Goal: Task Accomplishment & Management: Manage account settings

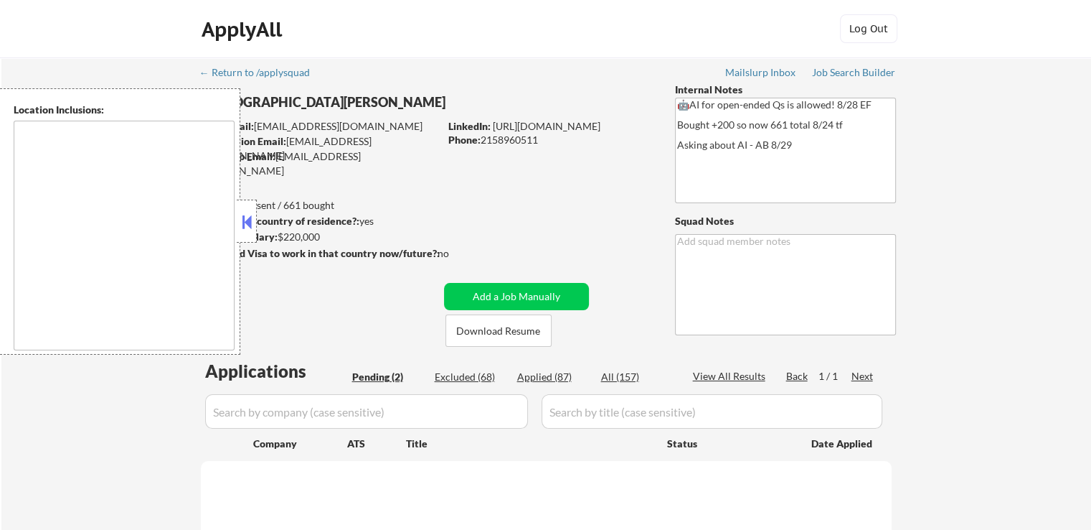
type textarea "[GEOGRAPHIC_DATA], [GEOGRAPHIC_DATA] [GEOGRAPHIC_DATA], [GEOGRAPHIC_DATA] [GEOG…"
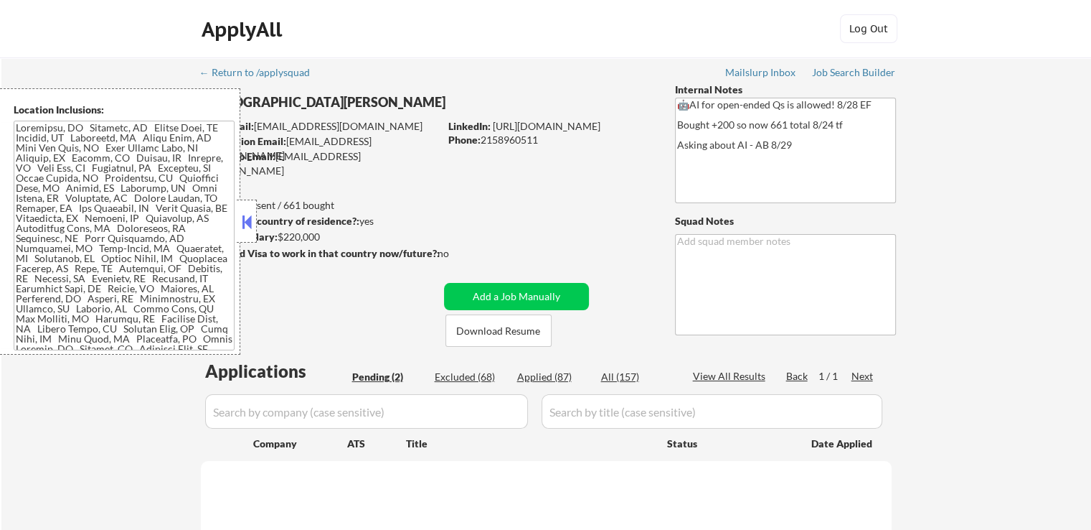
select select ""pending""
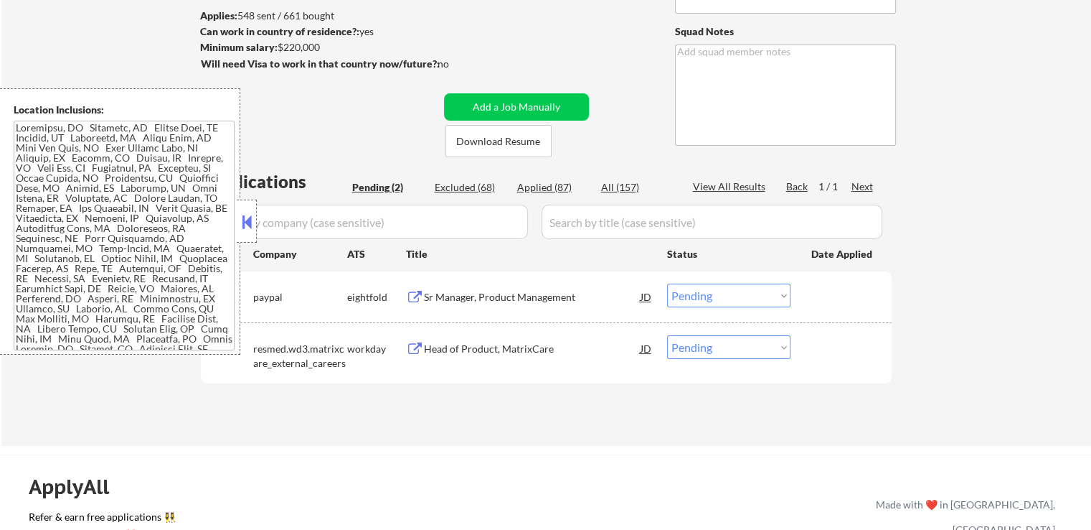
scroll to position [215, 0]
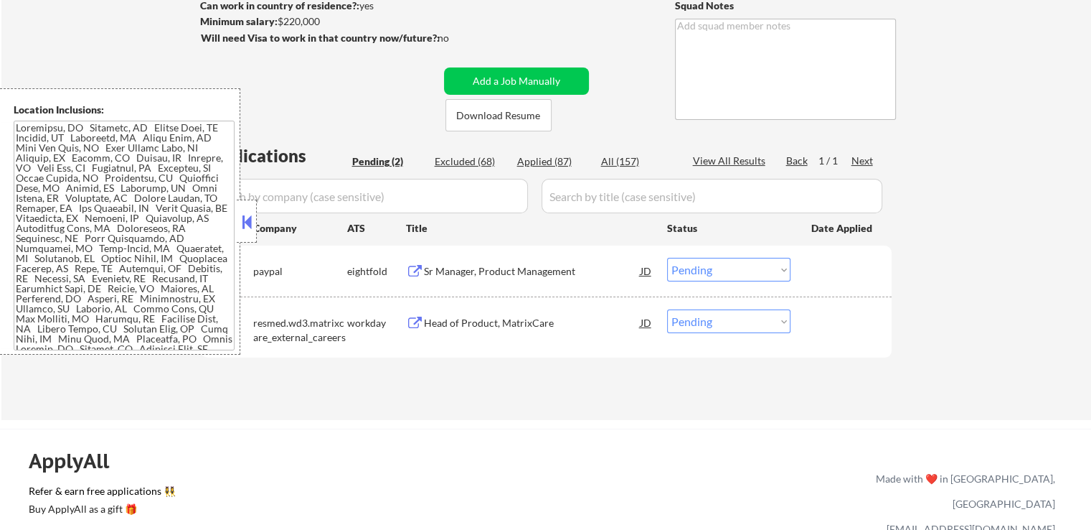
click at [556, 266] on div "Sr Manager, Product Management" at bounding box center [532, 271] width 217 height 14
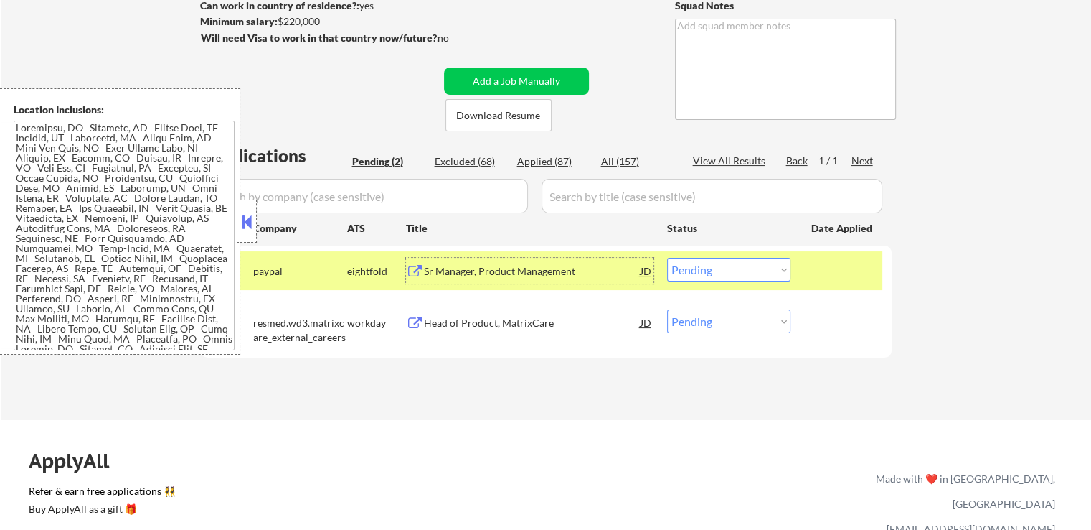
click at [523, 316] on div "Head of Product, MatrixCare" at bounding box center [532, 323] width 217 height 14
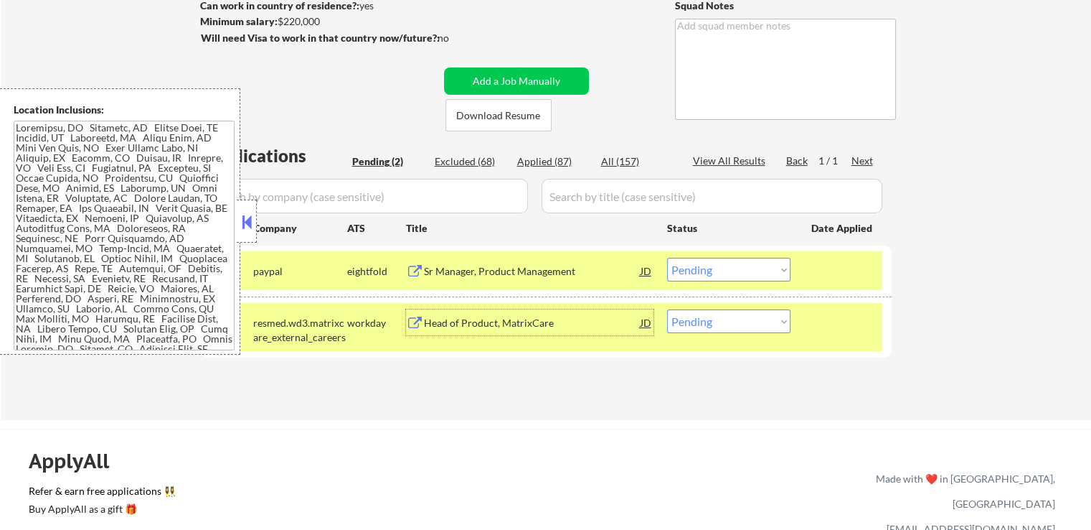
click at [703, 276] on select "Choose an option... Pending Applied Excluded (Questions) Excluded (Expired) Exc…" at bounding box center [728, 270] width 123 height 24
click at [667, 258] on select "Choose an option... Pending Applied Excluded (Questions) Excluded (Expired) Exc…" at bounding box center [728, 270] width 123 height 24
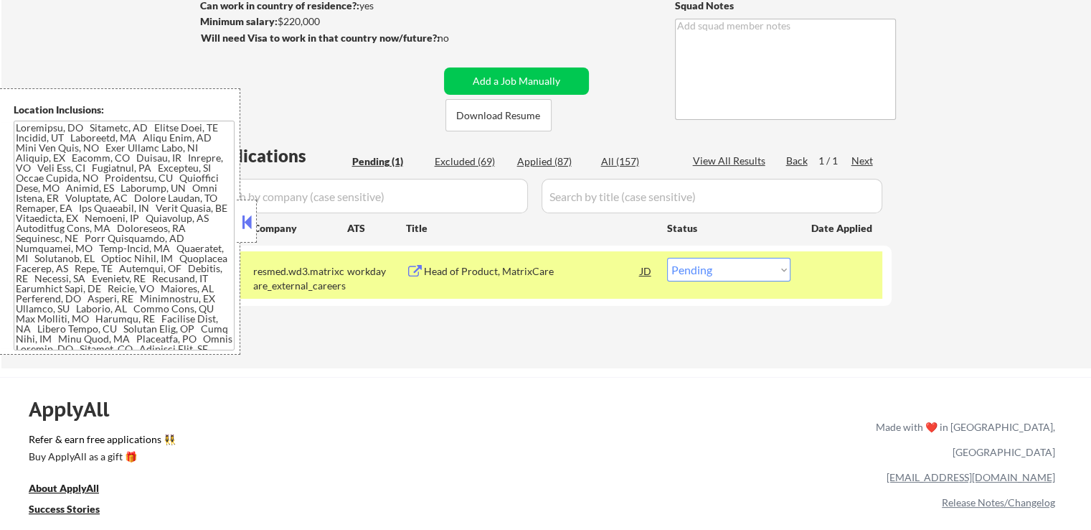
click at [699, 276] on select "Choose an option... Pending Applied Excluded (Questions) Excluded (Expired) Exc…" at bounding box center [728, 270] width 123 height 24
select select ""excluded__other_""
click at [667, 258] on select "Choose an option... Pending Applied Excluded (Questions) Excluded (Expired) Exc…" at bounding box center [728, 270] width 123 height 24
click at [706, 375] on div "← Return to /applysquad Mailslurp Inbox Job Search Builder [DEMOGRAPHIC_DATA][P…" at bounding box center [545, 444] width 1091 height 1319
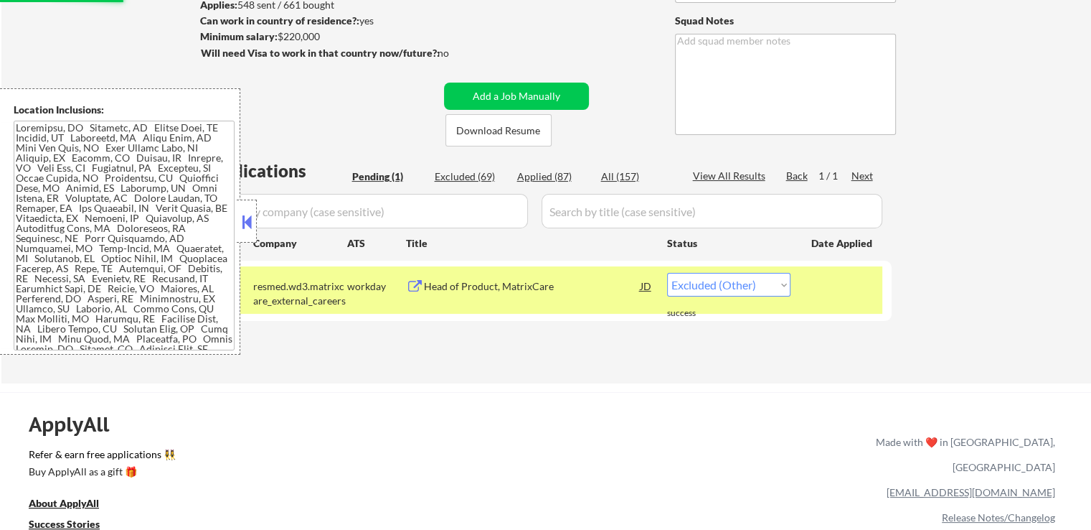
scroll to position [0, 0]
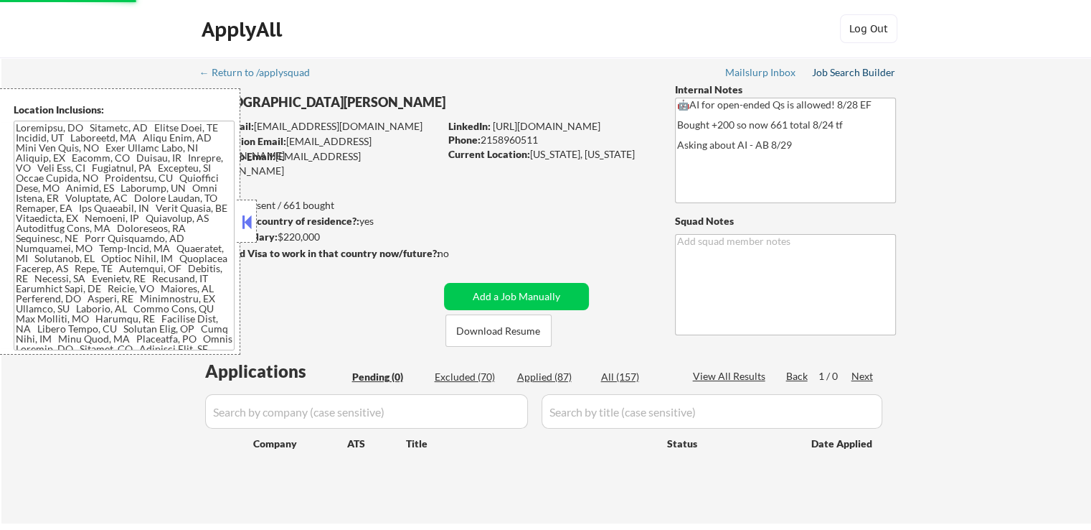
click at [853, 70] on div "Job Search Builder" at bounding box center [854, 72] width 84 height 10
